Goal: Task Accomplishment & Management: Manage account settings

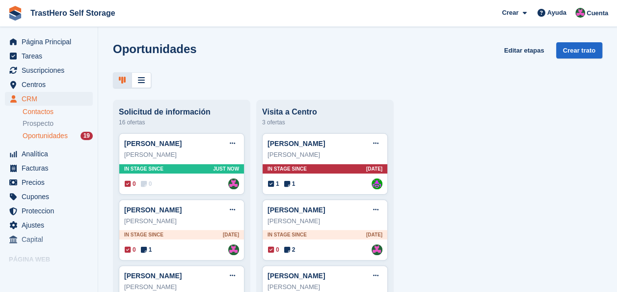
click at [41, 110] on link "Contactos" at bounding box center [58, 111] width 70 height 9
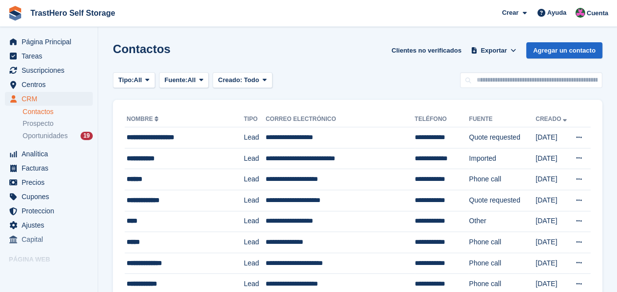
click at [49, 50] on span "Tareas" at bounding box center [51, 56] width 59 height 14
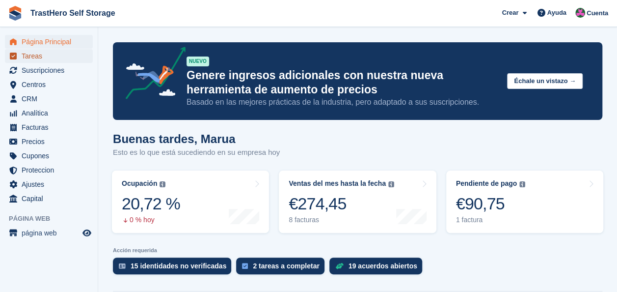
click at [57, 60] on span "Tareas" at bounding box center [51, 56] width 59 height 14
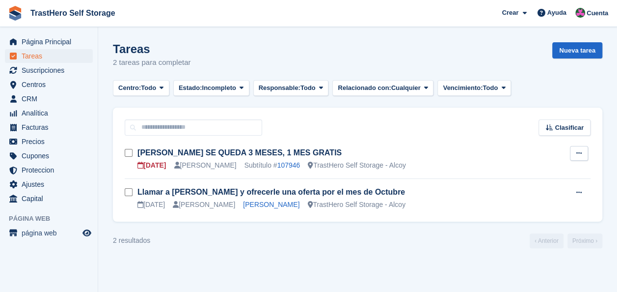
click at [587, 156] on button at bounding box center [579, 153] width 18 height 15
click at [537, 163] on div "Editar tarea Eliminar tarea" at bounding box center [541, 178] width 94 height 34
click at [540, 169] on p "Editar tarea" at bounding box center [540, 172] width 85 height 13
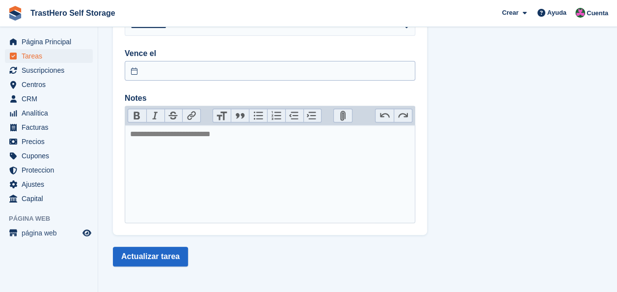
scroll to position [40, 0]
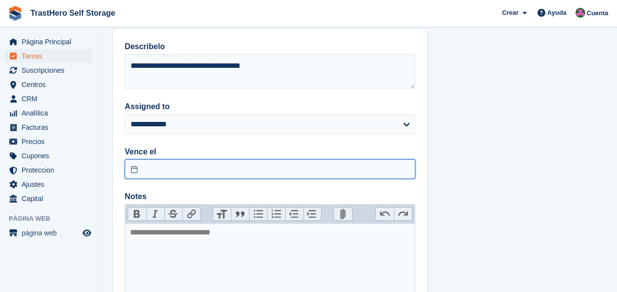
click at [215, 163] on input "text" at bounding box center [270, 169] width 291 height 20
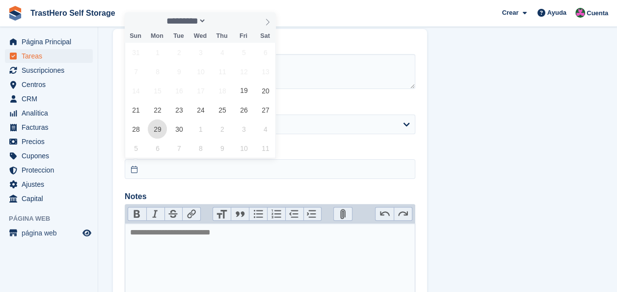
click at [154, 121] on span "29" at bounding box center [157, 128] width 19 height 19
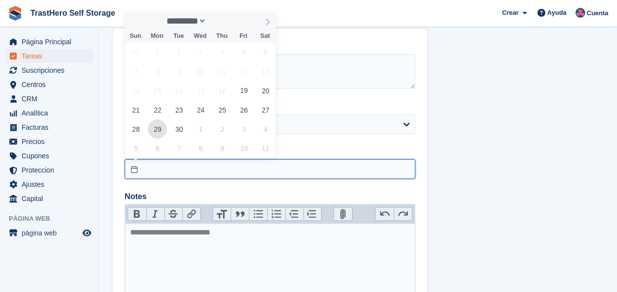
type input "*********"
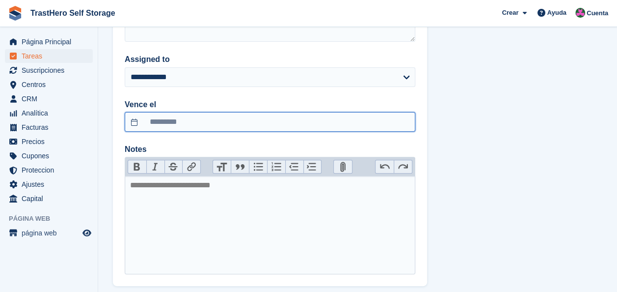
scroll to position [138, 0]
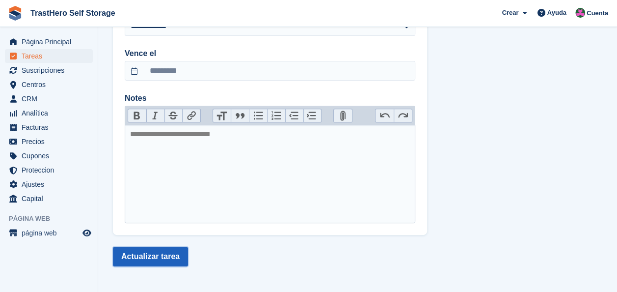
click at [165, 263] on button "Actualizar tarea" at bounding box center [150, 256] width 75 height 20
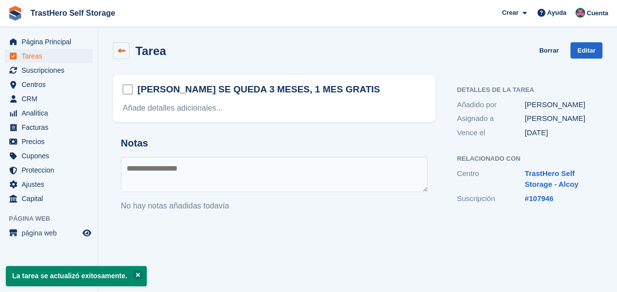
click at [122, 53] on icon at bounding box center [121, 50] width 7 height 7
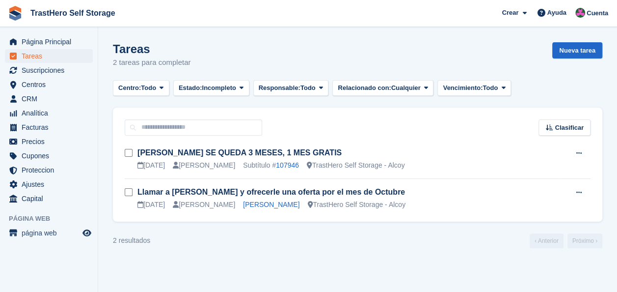
click at [376, 248] on section "Tareas 2 tareas para completar Nueva tarea Centro: Todo Todo TrastHero Self Sto…" at bounding box center [357, 146] width 519 height 292
click at [50, 43] on span "Página Principal" at bounding box center [51, 42] width 59 height 14
